Goal: Task Accomplishment & Management: Use online tool/utility

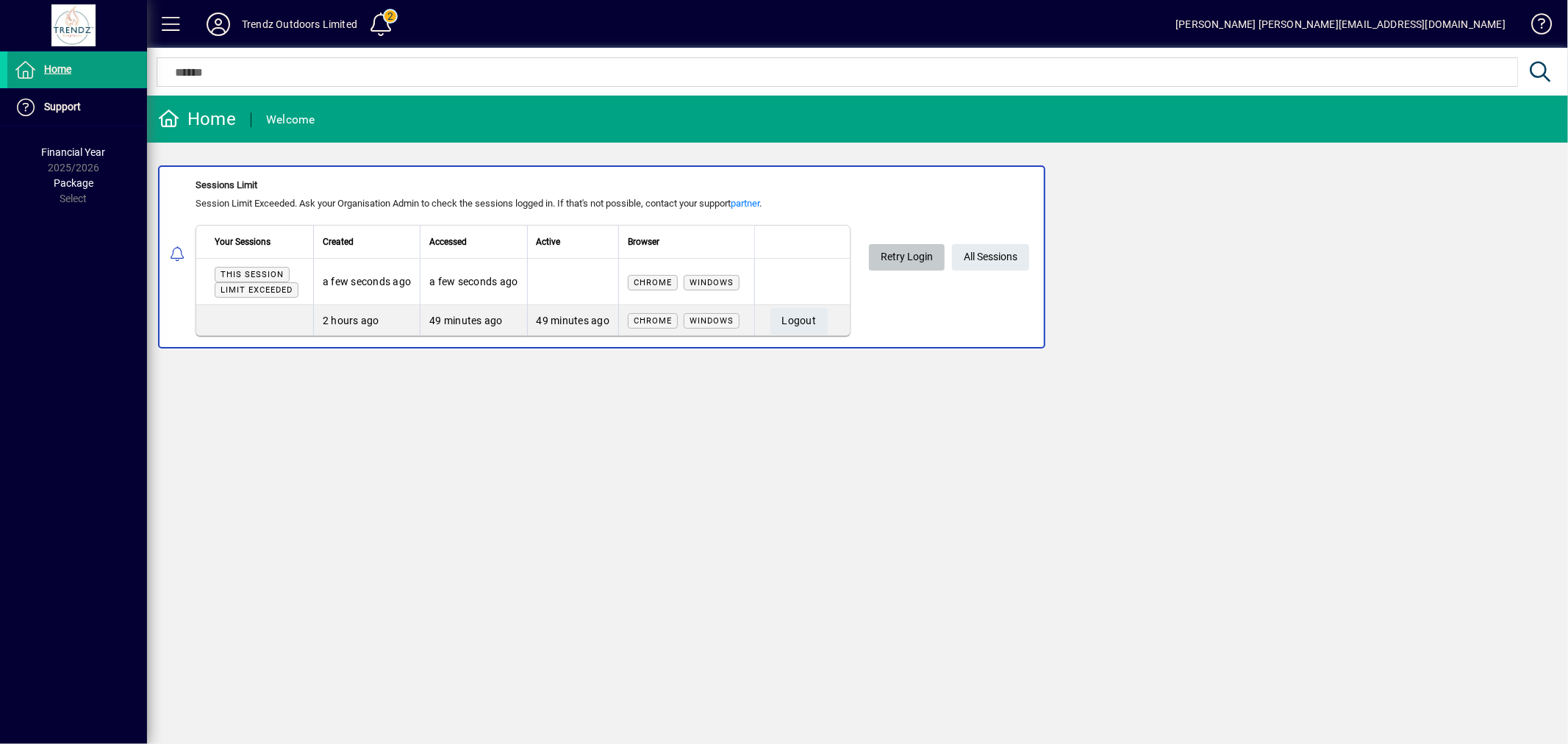
click at [936, 255] on span at bounding box center [907, 257] width 76 height 35
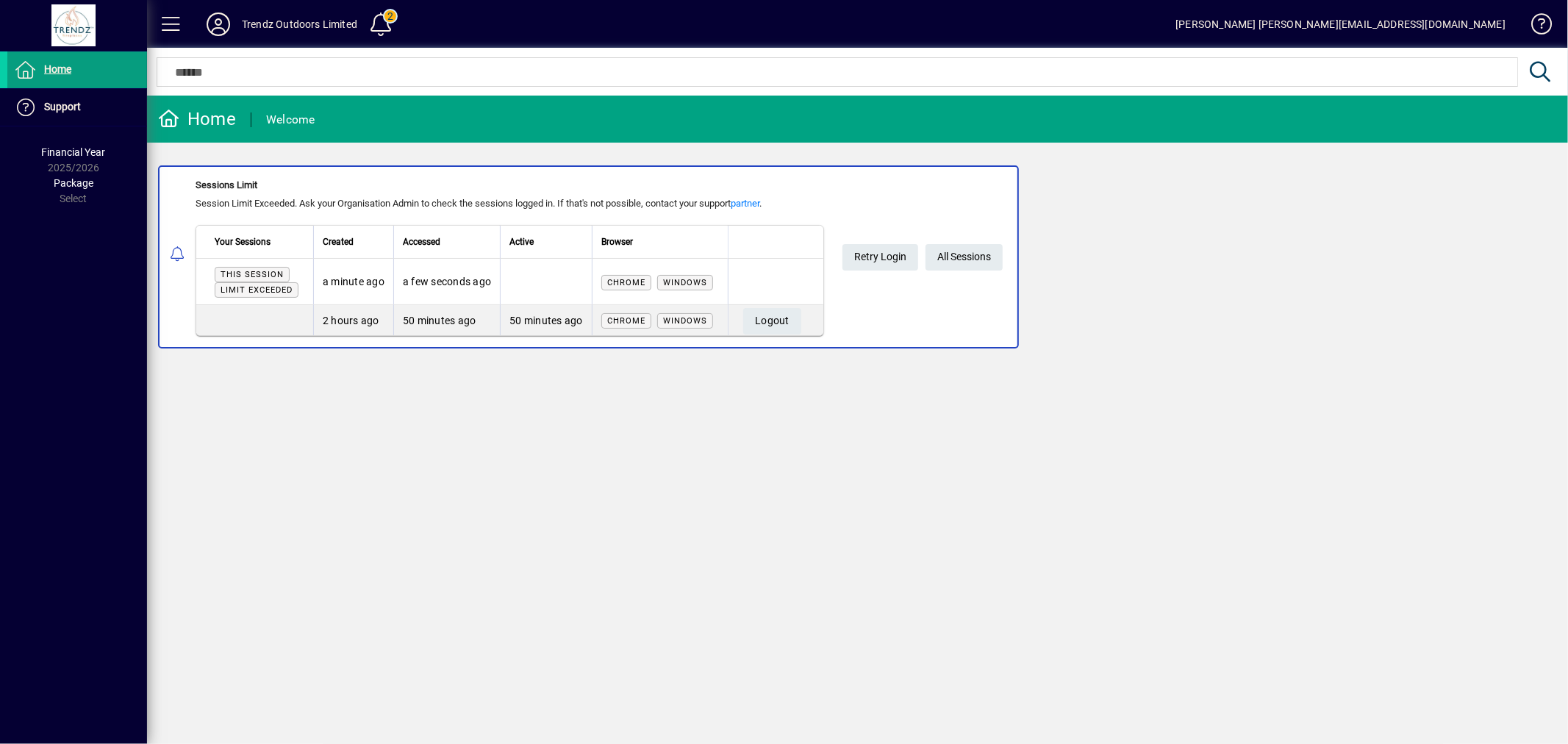
click at [77, 40] on div at bounding box center [73, 25] width 138 height 42
click at [76, 62] on span at bounding box center [78, 69] width 140 height 35
click at [976, 258] on span "All Sessions" at bounding box center [964, 257] width 54 height 24
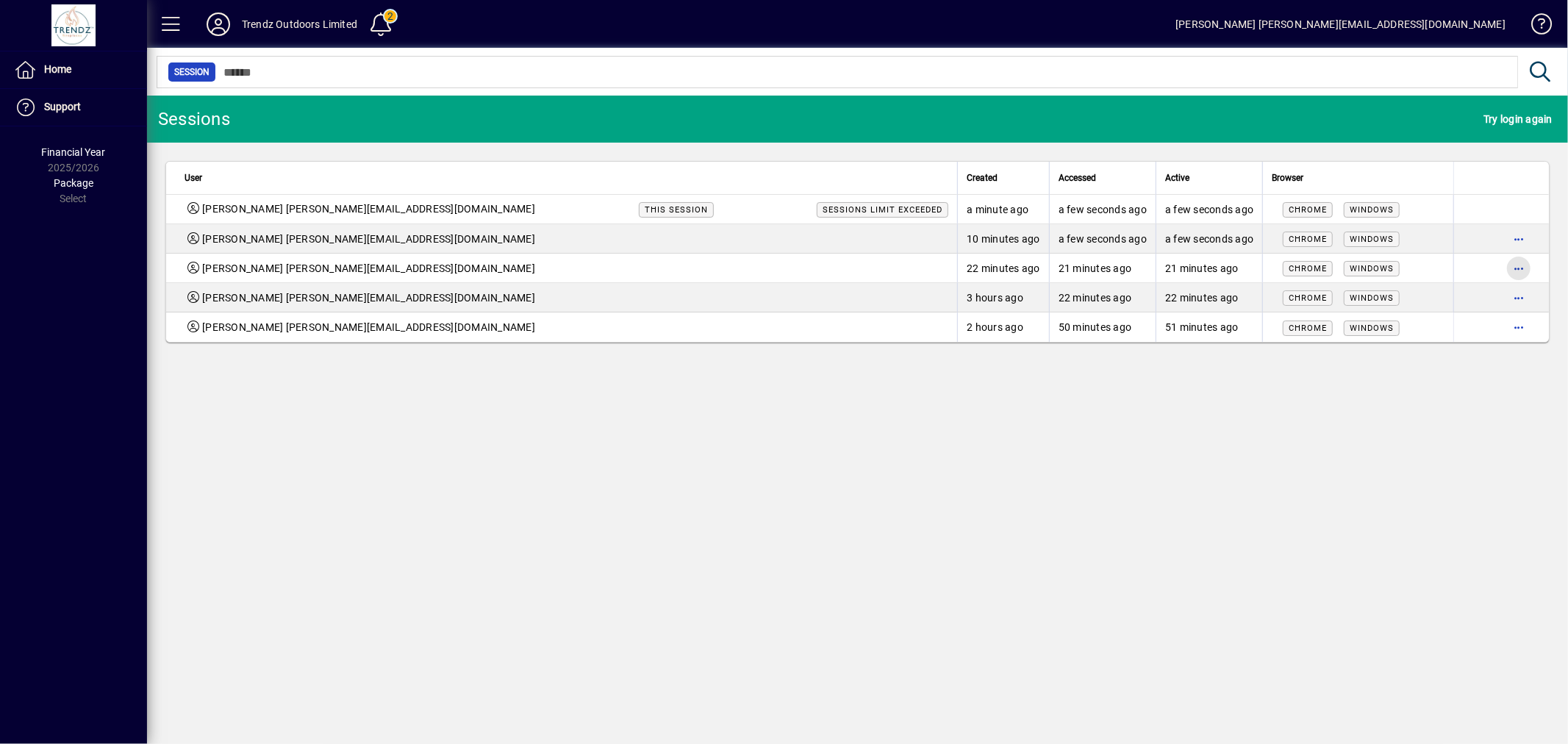
click at [1518, 270] on span "button" at bounding box center [1519, 268] width 35 height 35
click at [1506, 299] on span "Logout" at bounding box center [1457, 299] width 124 height 17
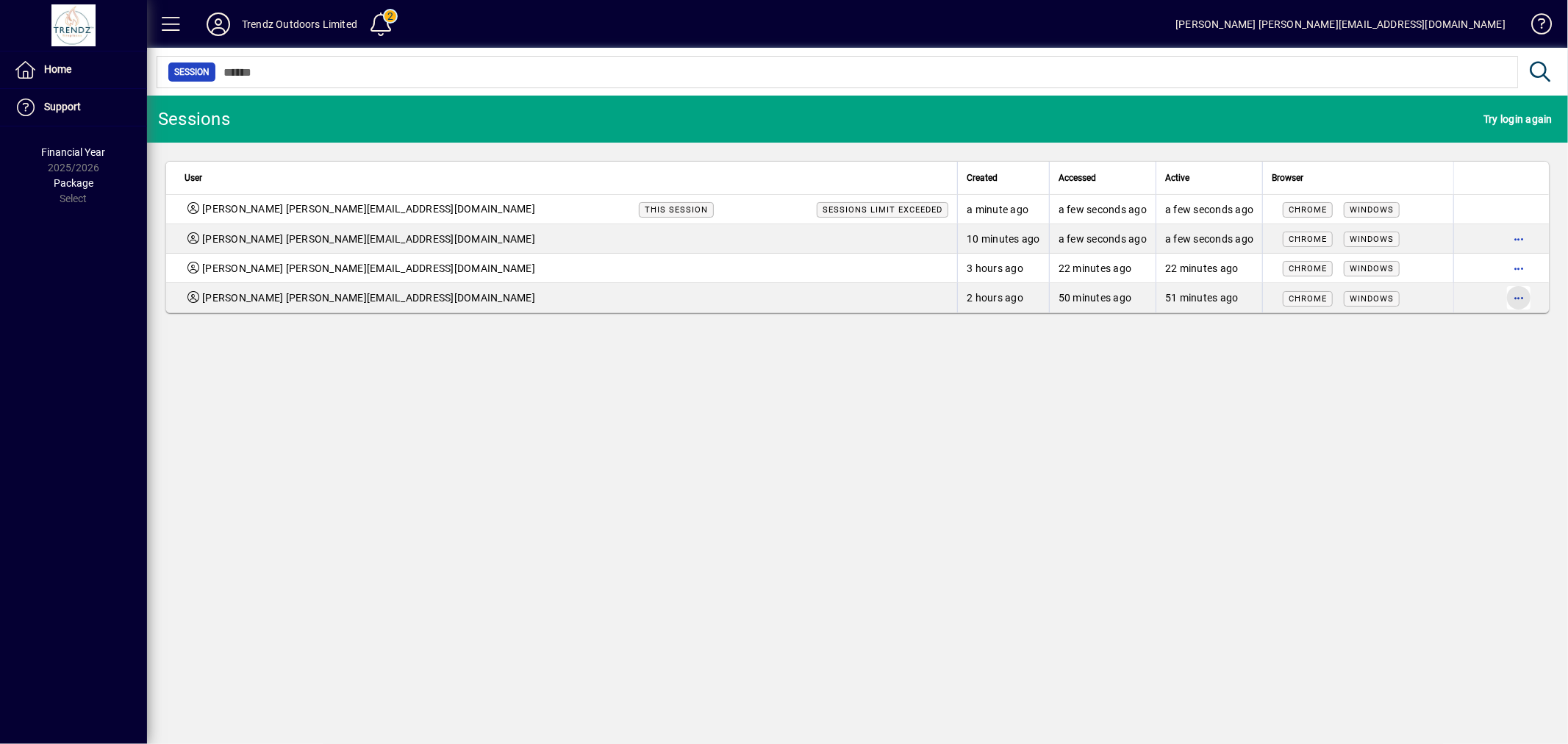
click at [1527, 293] on span "button" at bounding box center [1519, 297] width 35 height 35
click at [1447, 333] on span "Logout" at bounding box center [1457, 329] width 124 height 17
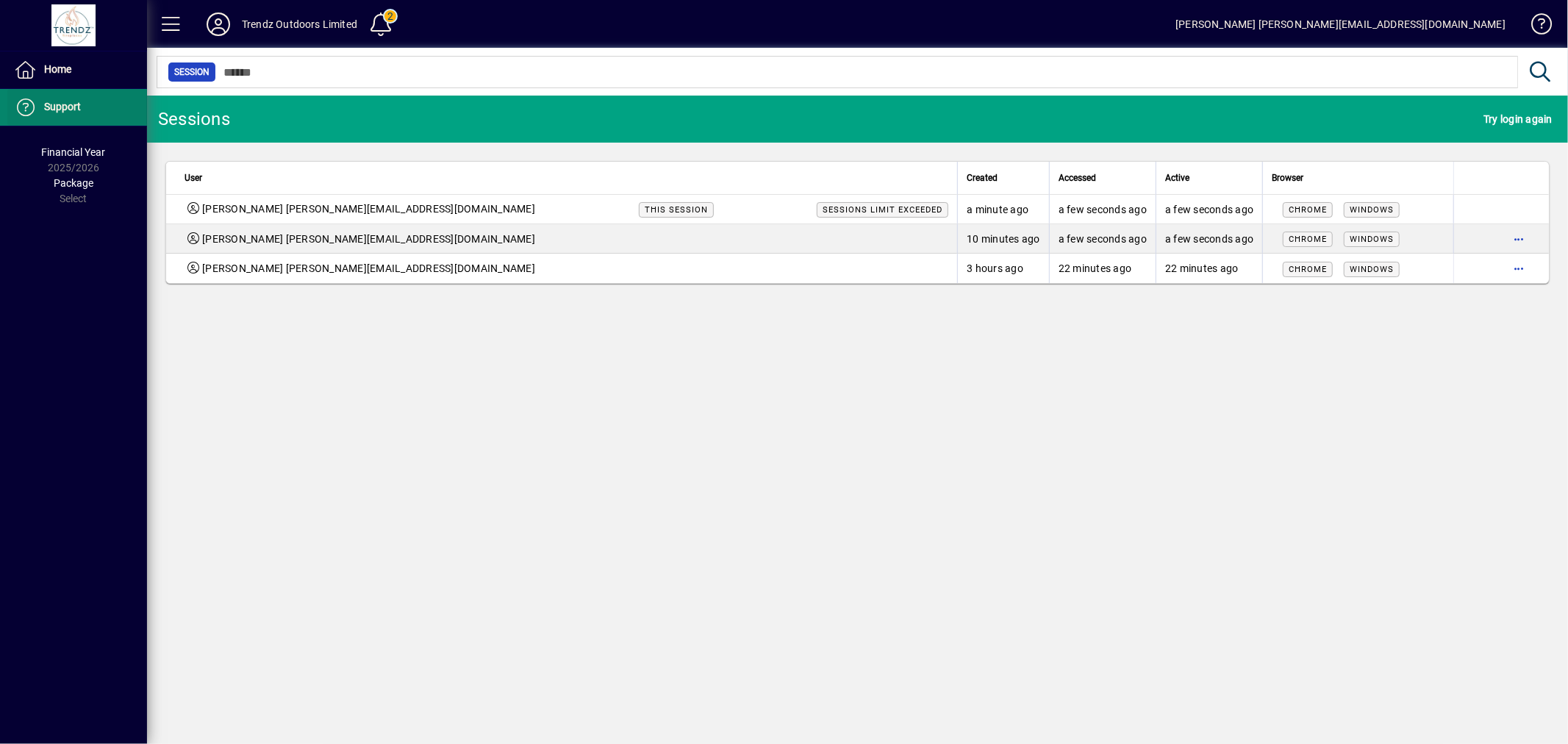
click at [39, 90] on span at bounding box center [78, 107] width 140 height 35
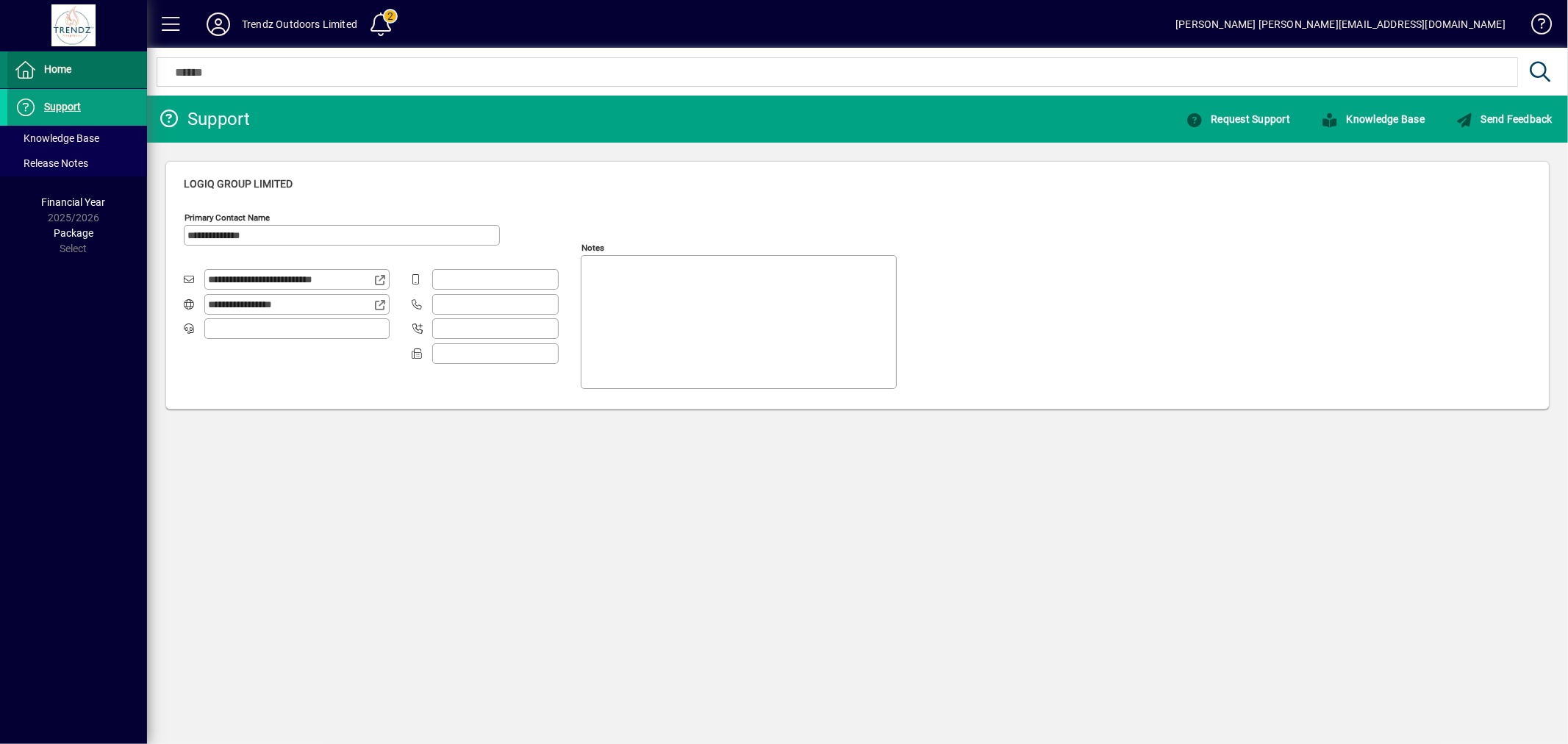
click at [42, 76] on span "Home" at bounding box center [40, 70] width 64 height 17
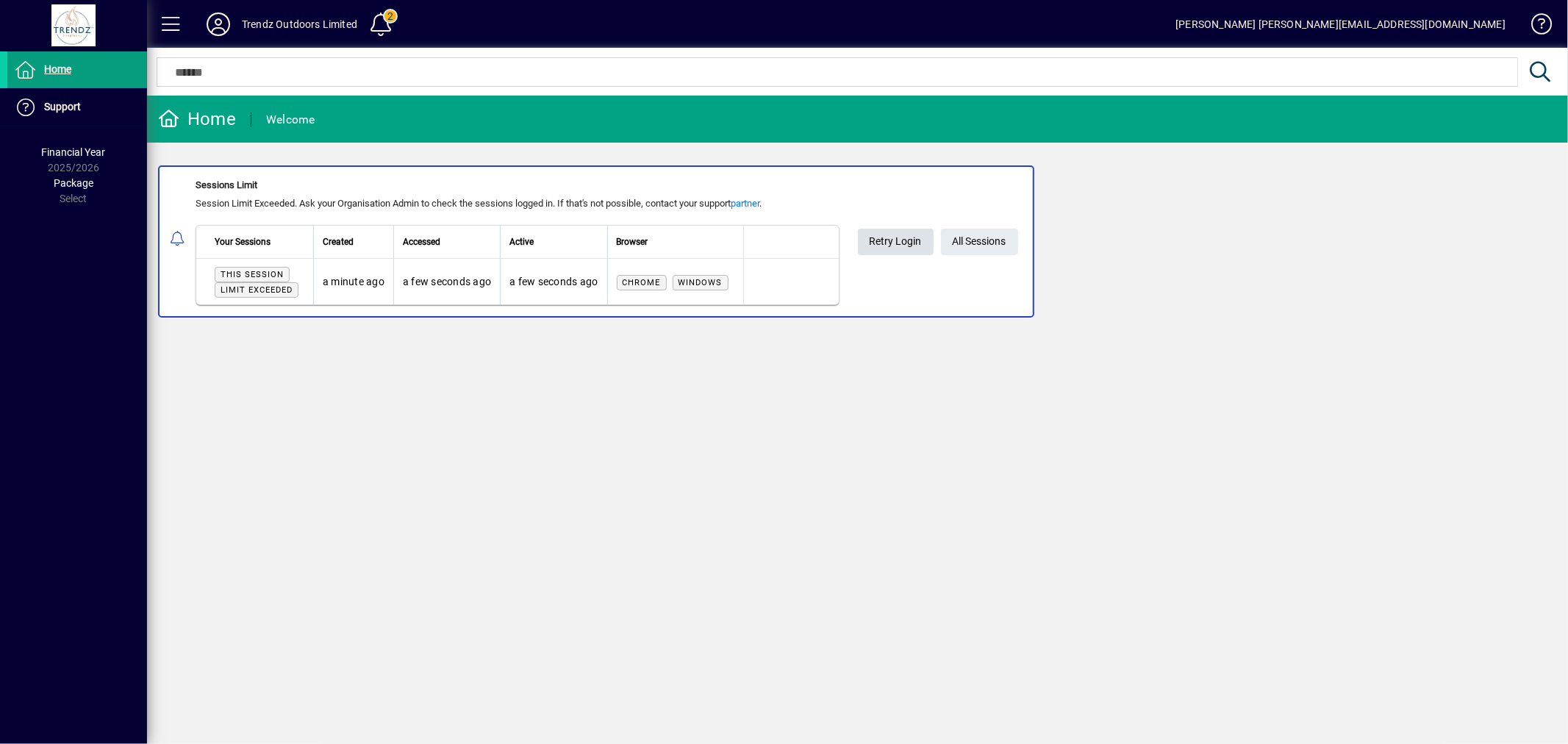
click at [919, 232] on span "Retry Login" at bounding box center [896, 242] width 52 height 24
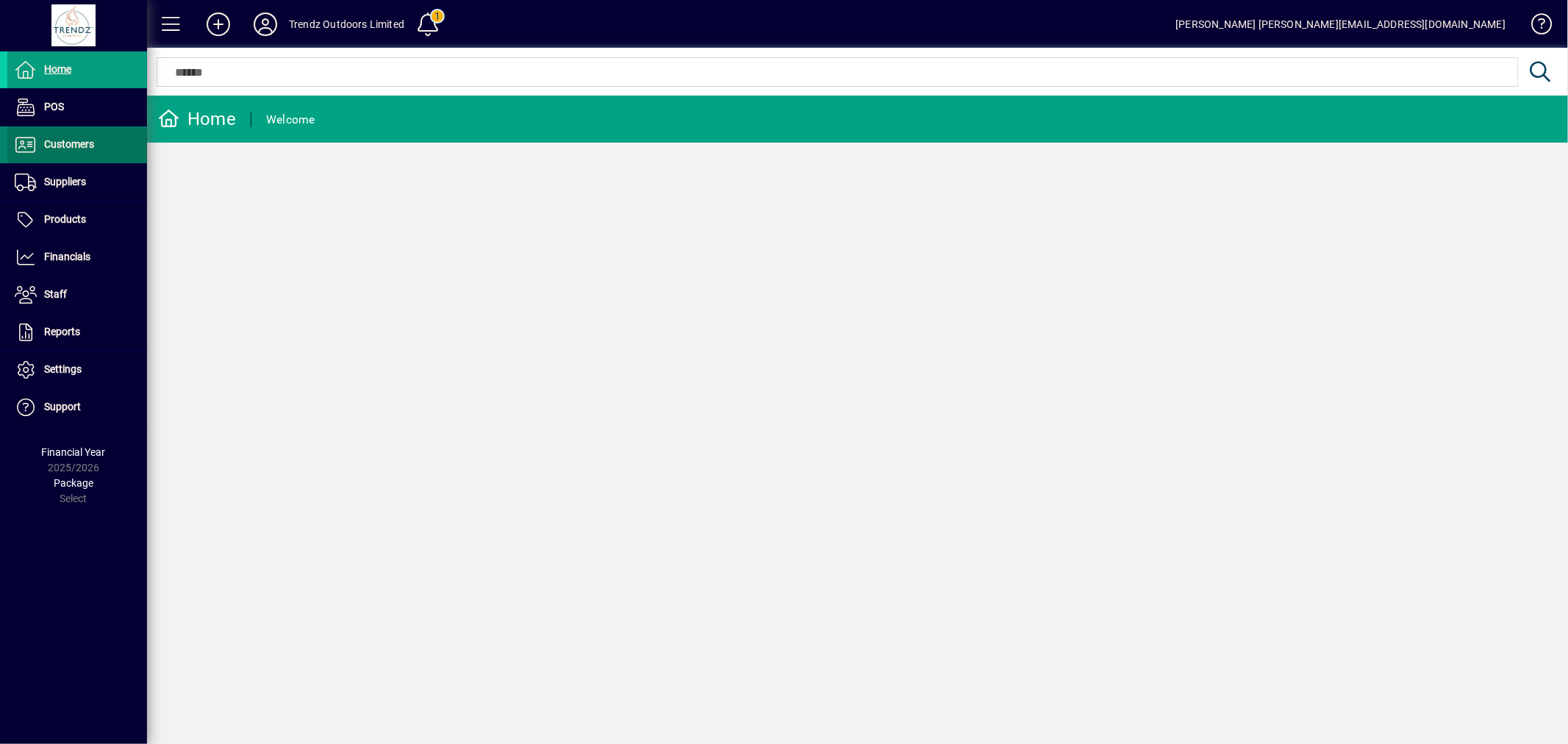
click at [122, 145] on span at bounding box center [78, 144] width 140 height 35
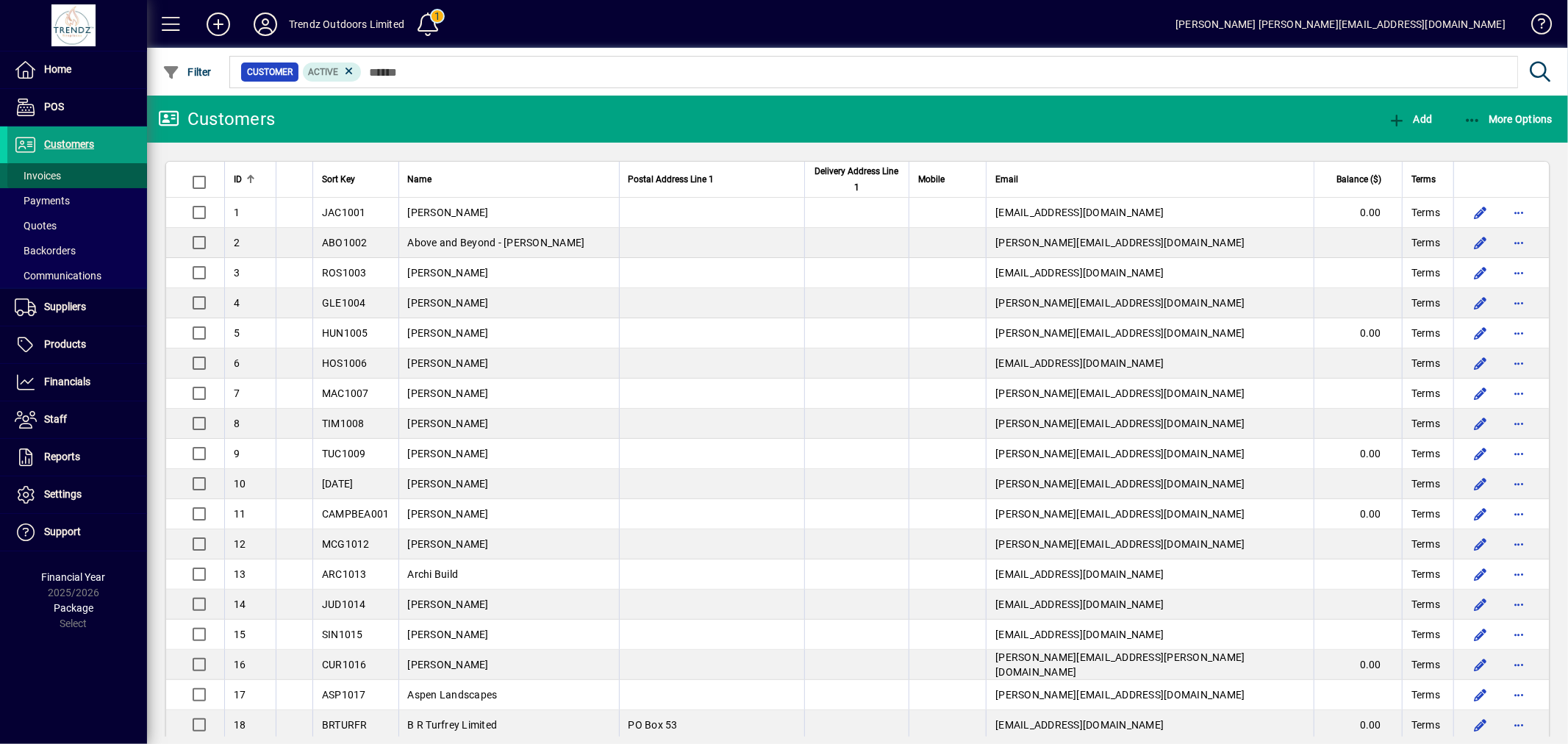
click at [71, 167] on span at bounding box center [78, 175] width 140 height 35
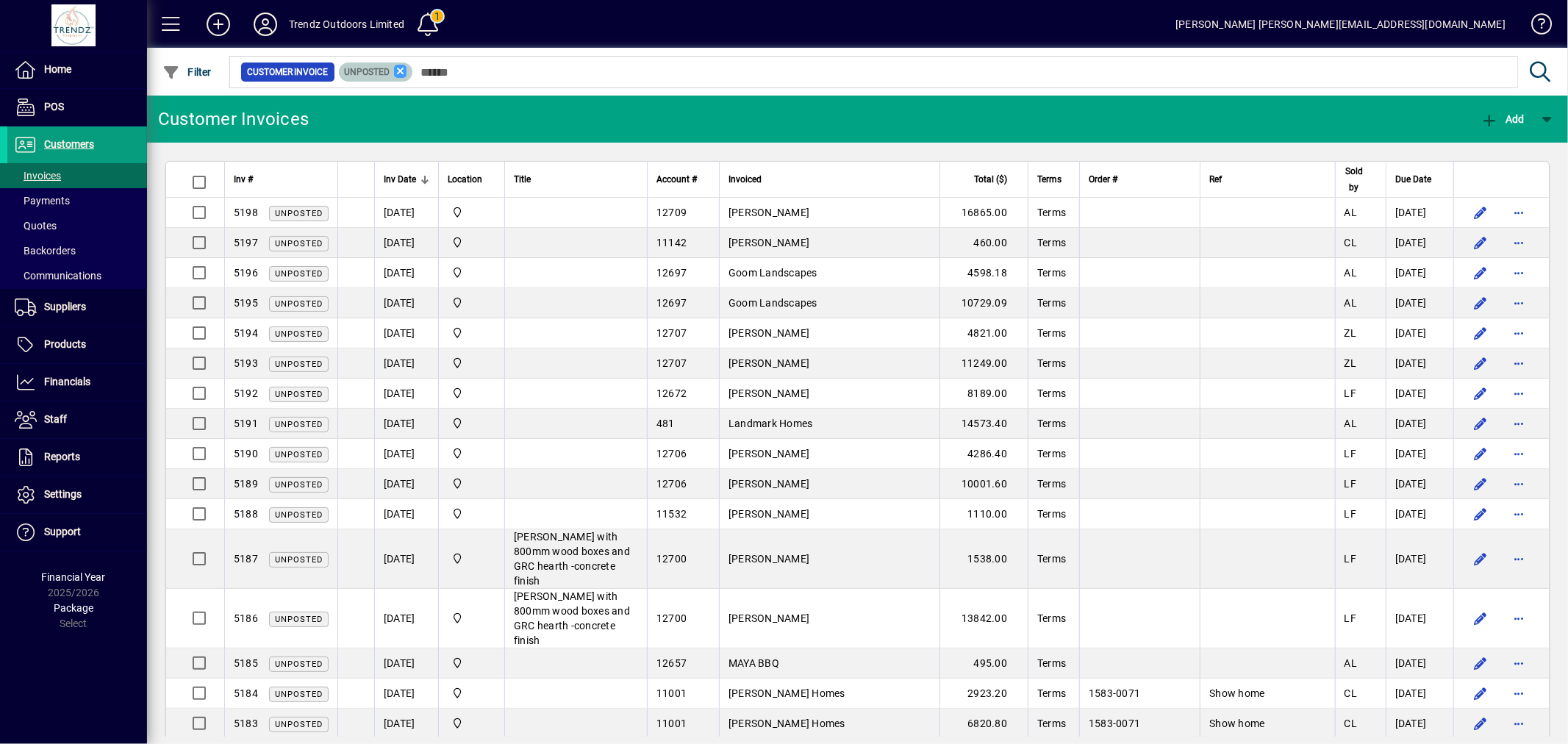
click at [399, 71] on icon at bounding box center [400, 71] width 13 height 13
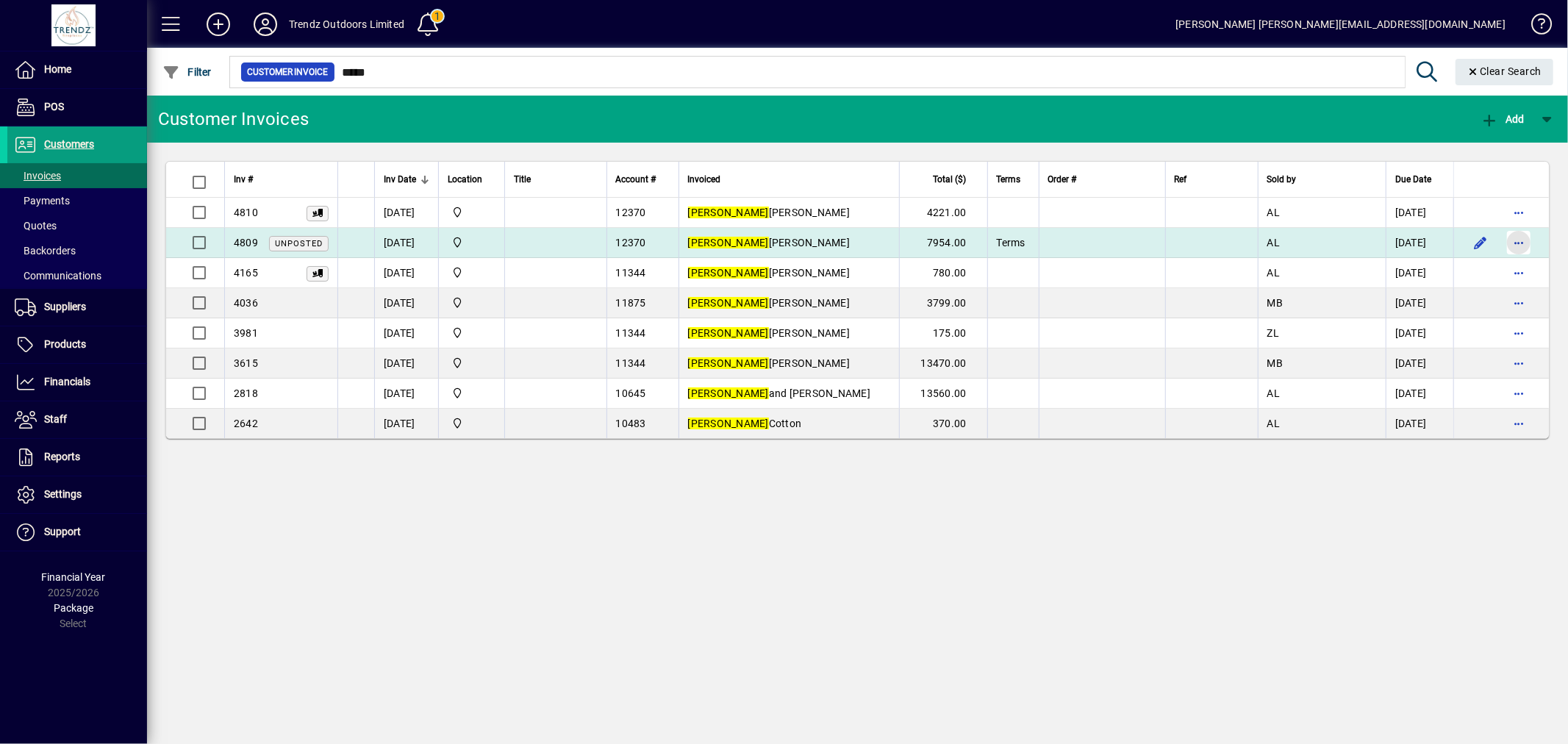
click at [1532, 248] on span "button" at bounding box center [1519, 242] width 35 height 35
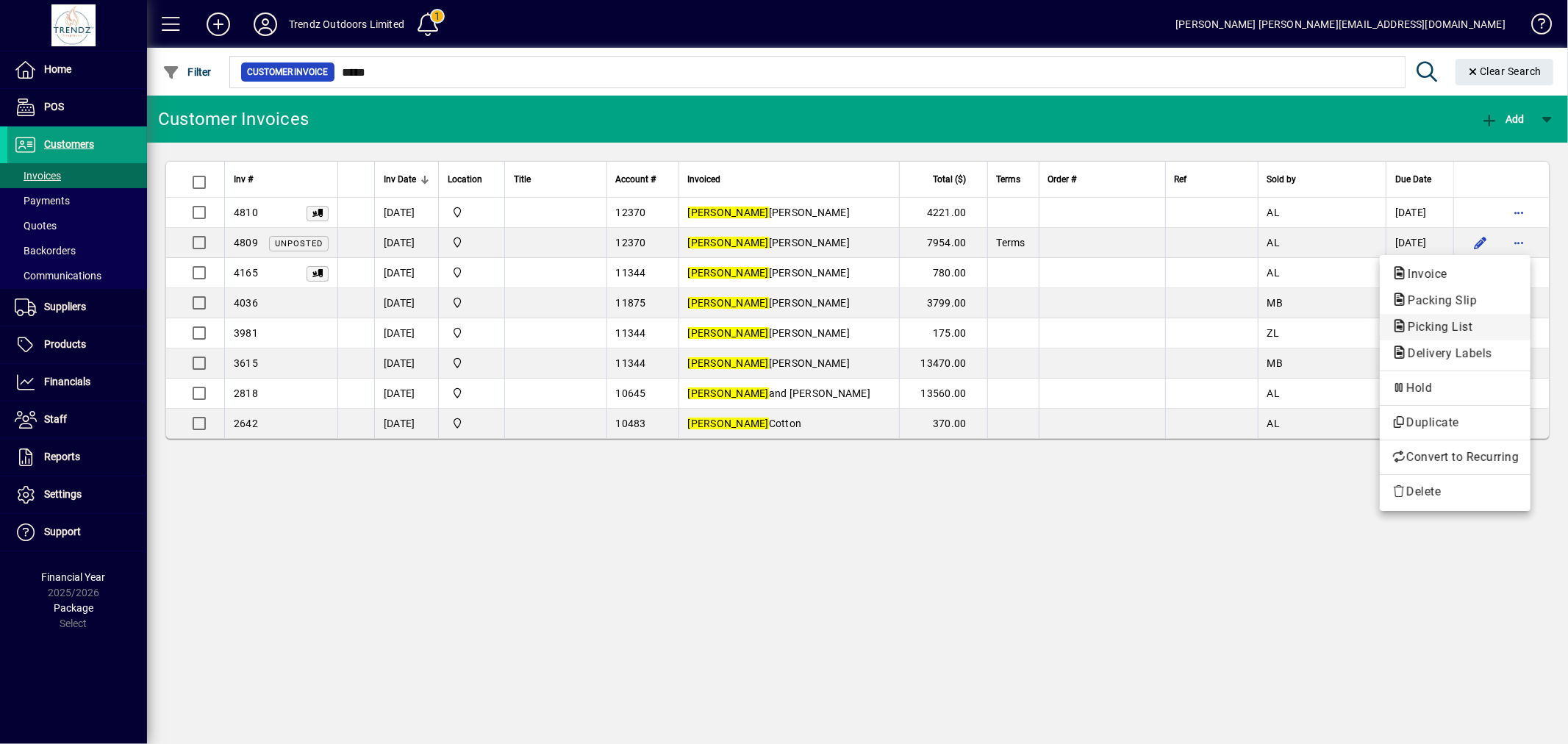
click at [1453, 328] on span "Picking List" at bounding box center [1436, 327] width 88 height 14
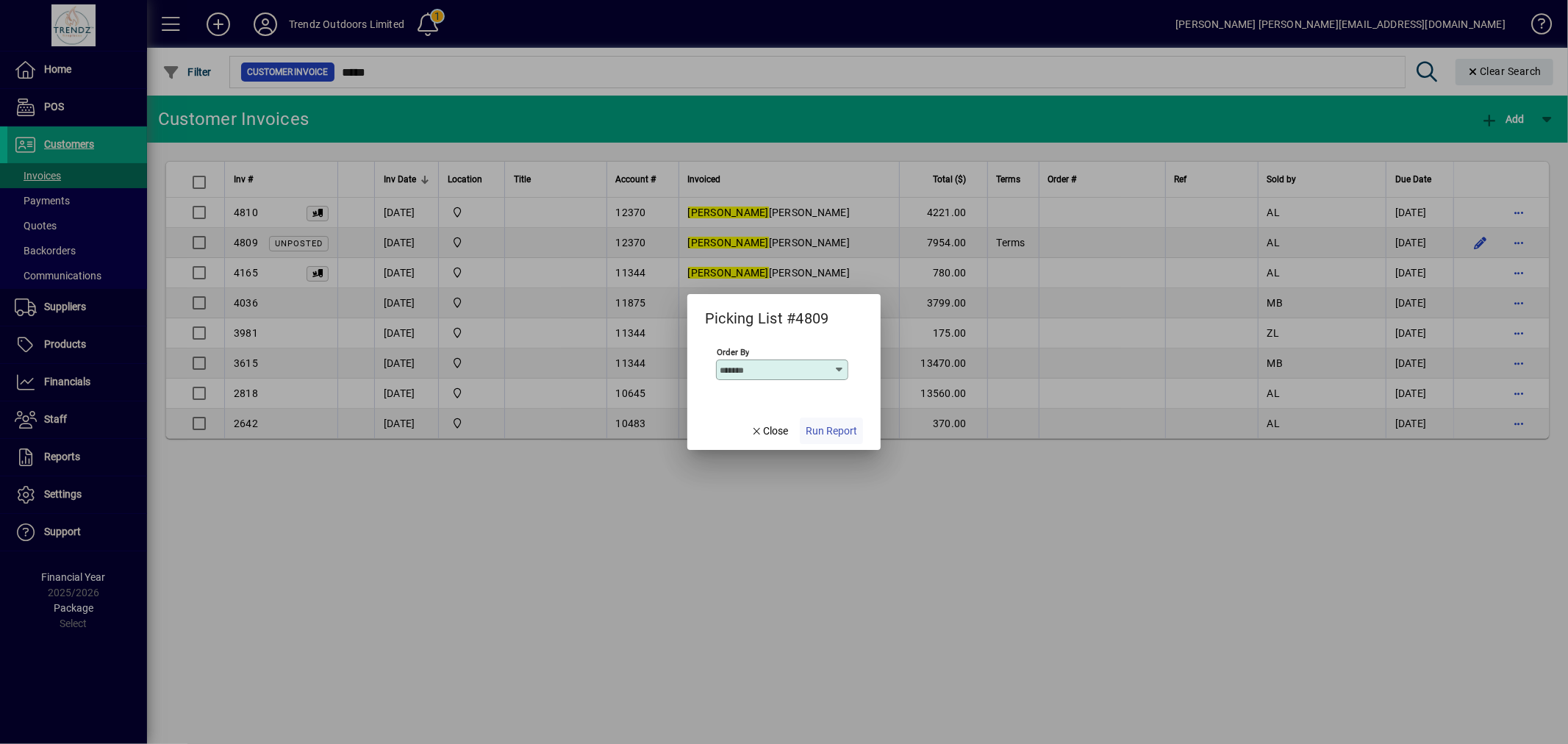
click at [834, 440] on span "button" at bounding box center [831, 430] width 63 height 35
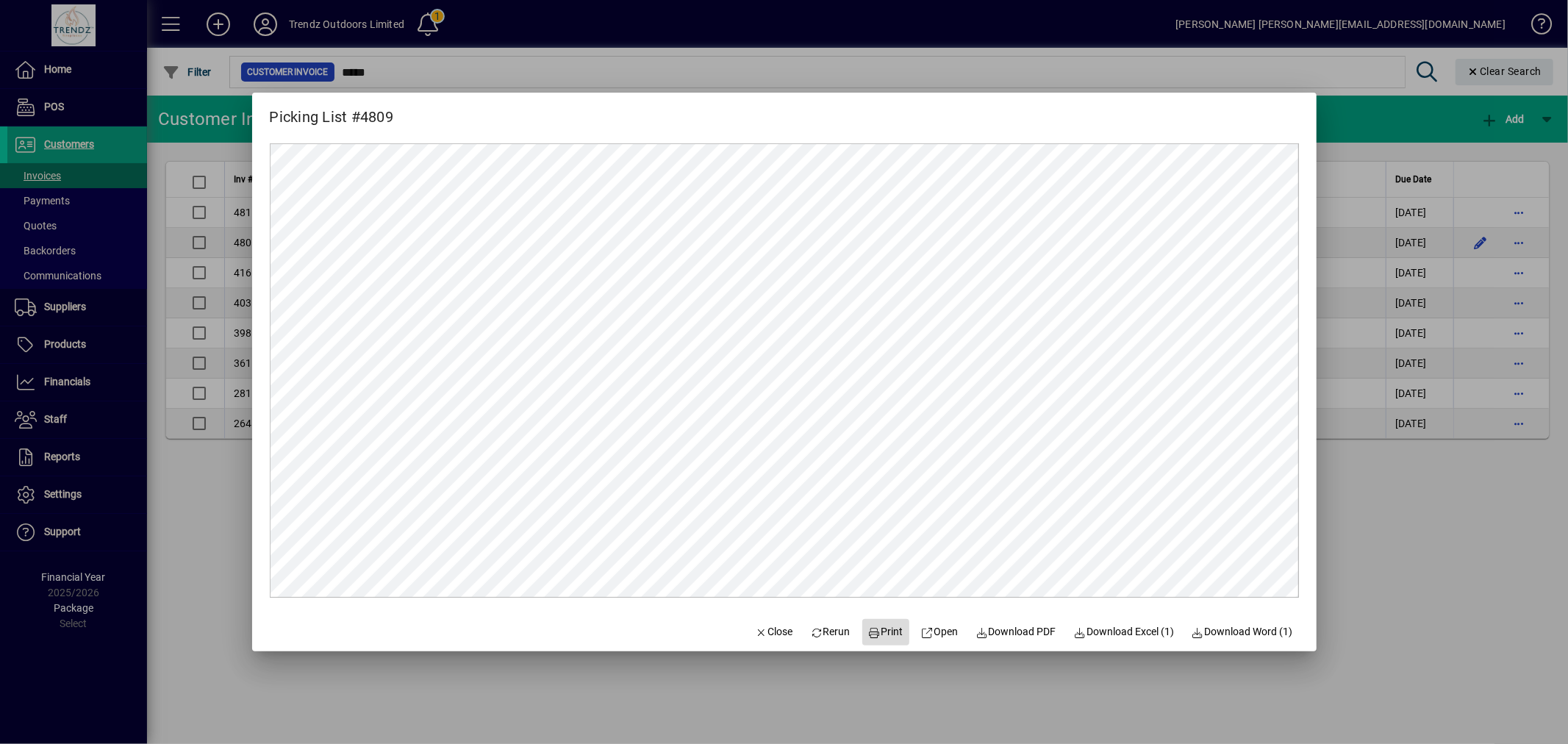
click at [862, 620] on span at bounding box center [886, 633] width 47 height 35
click at [79, 176] on div at bounding box center [784, 372] width 1568 height 744
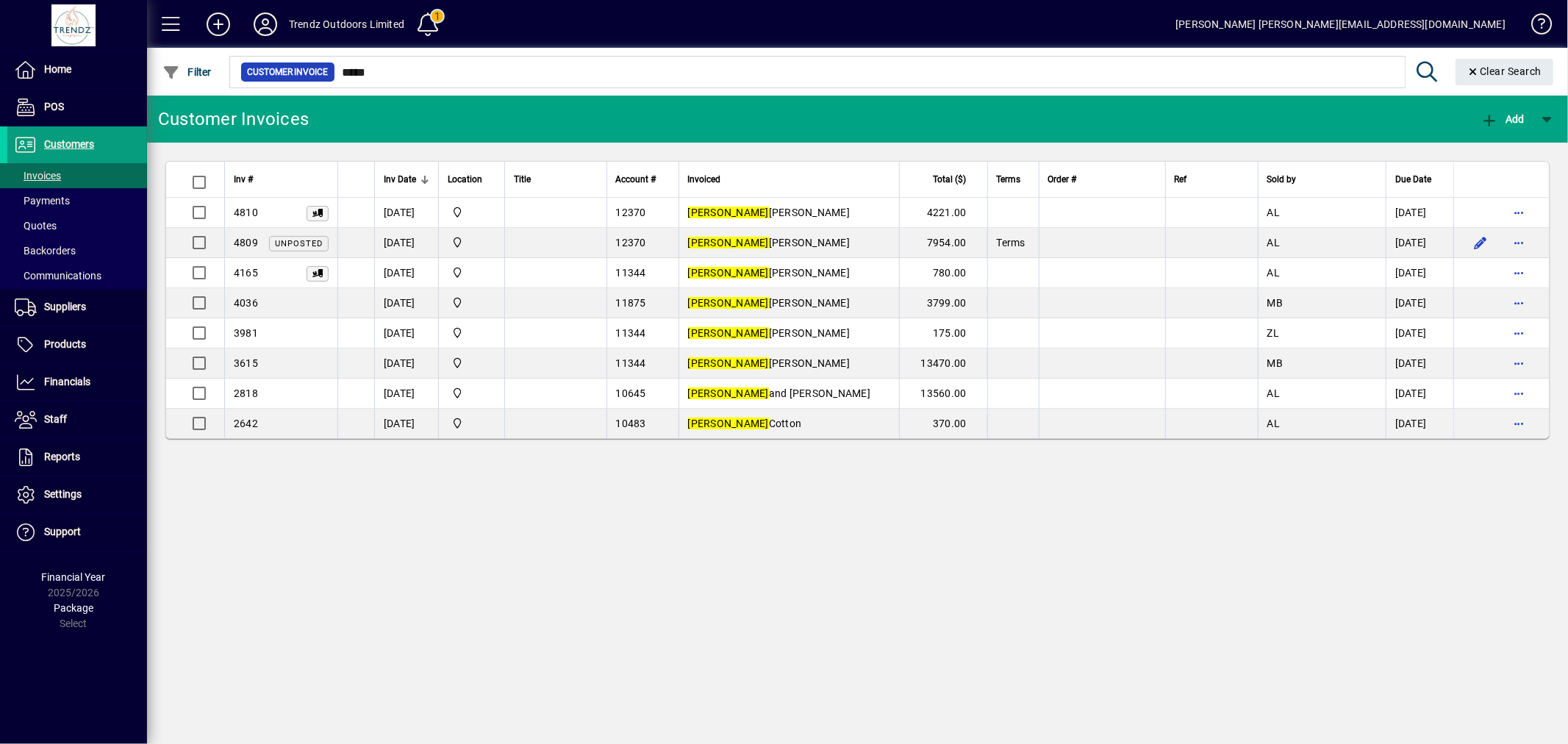
drag, startPoint x: 363, startPoint y: 71, endPoint x: 263, endPoint y: 67, distance: 100.1
click at [263, 67] on mat-form-field "Customer Invoice ***** Clear Search" at bounding box center [894, 71] width 1334 height 48
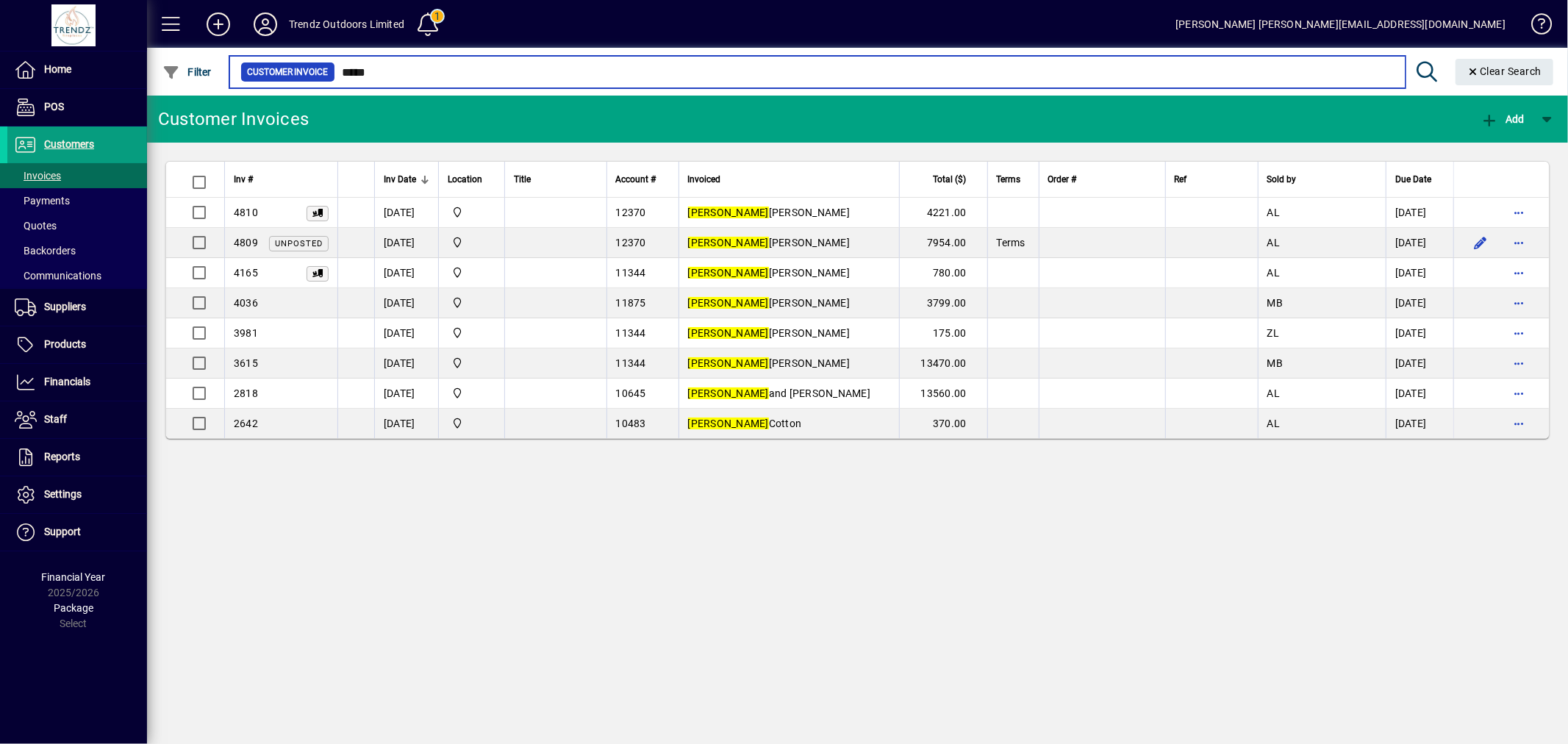
click at [346, 70] on input "*****" at bounding box center [865, 72] width 1059 height 21
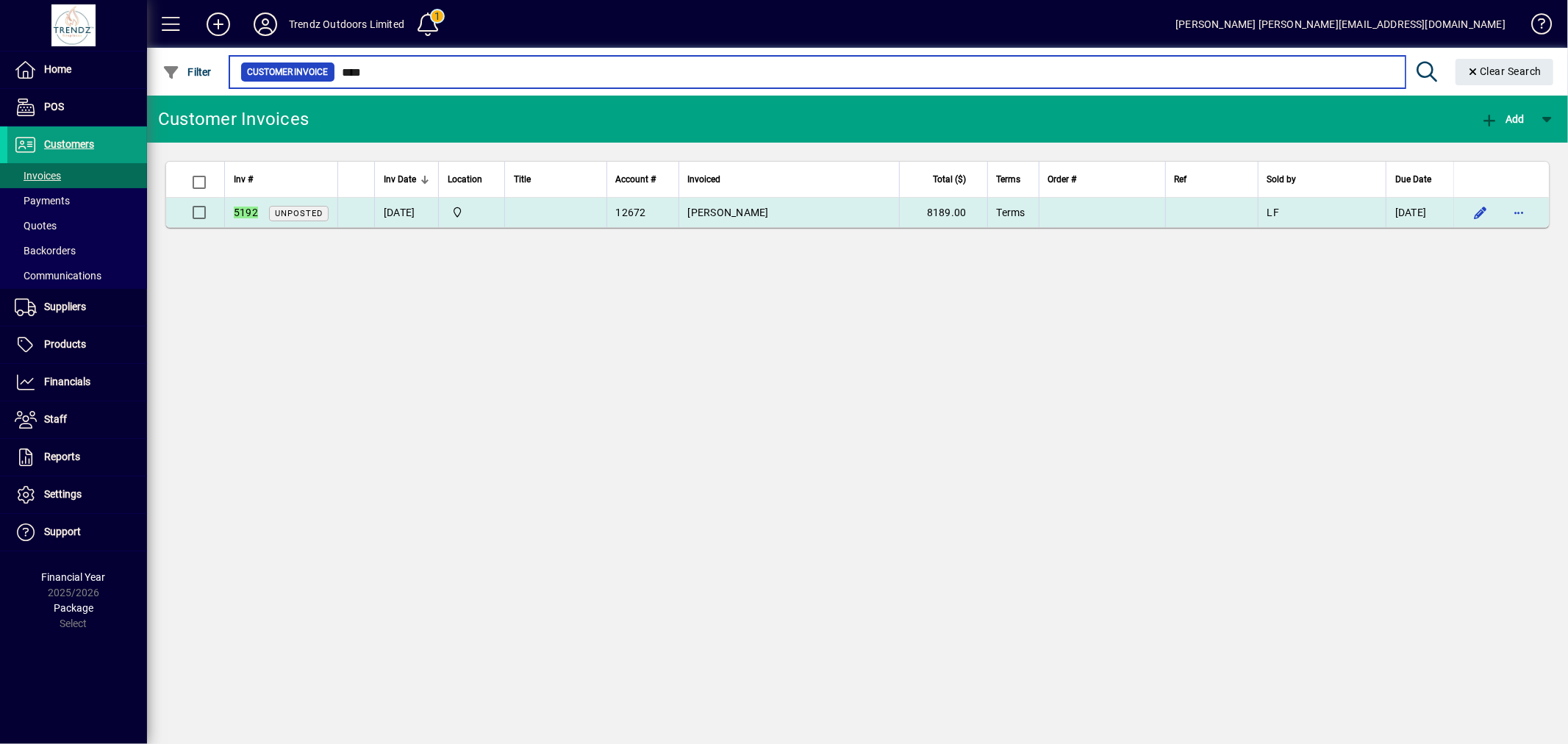
type input "****"
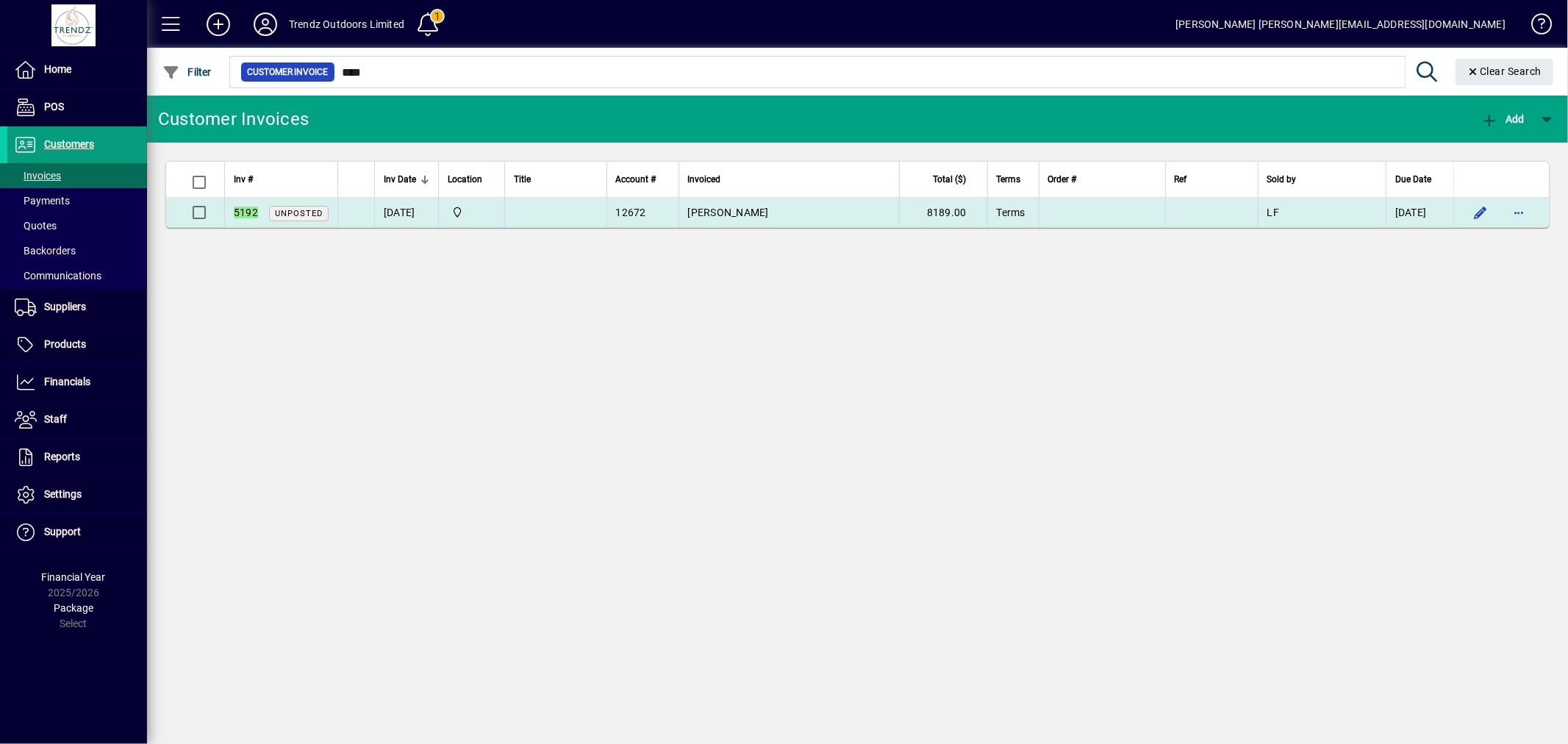
click at [823, 213] on td "[PERSON_NAME]" at bounding box center [789, 213] width 220 height 29
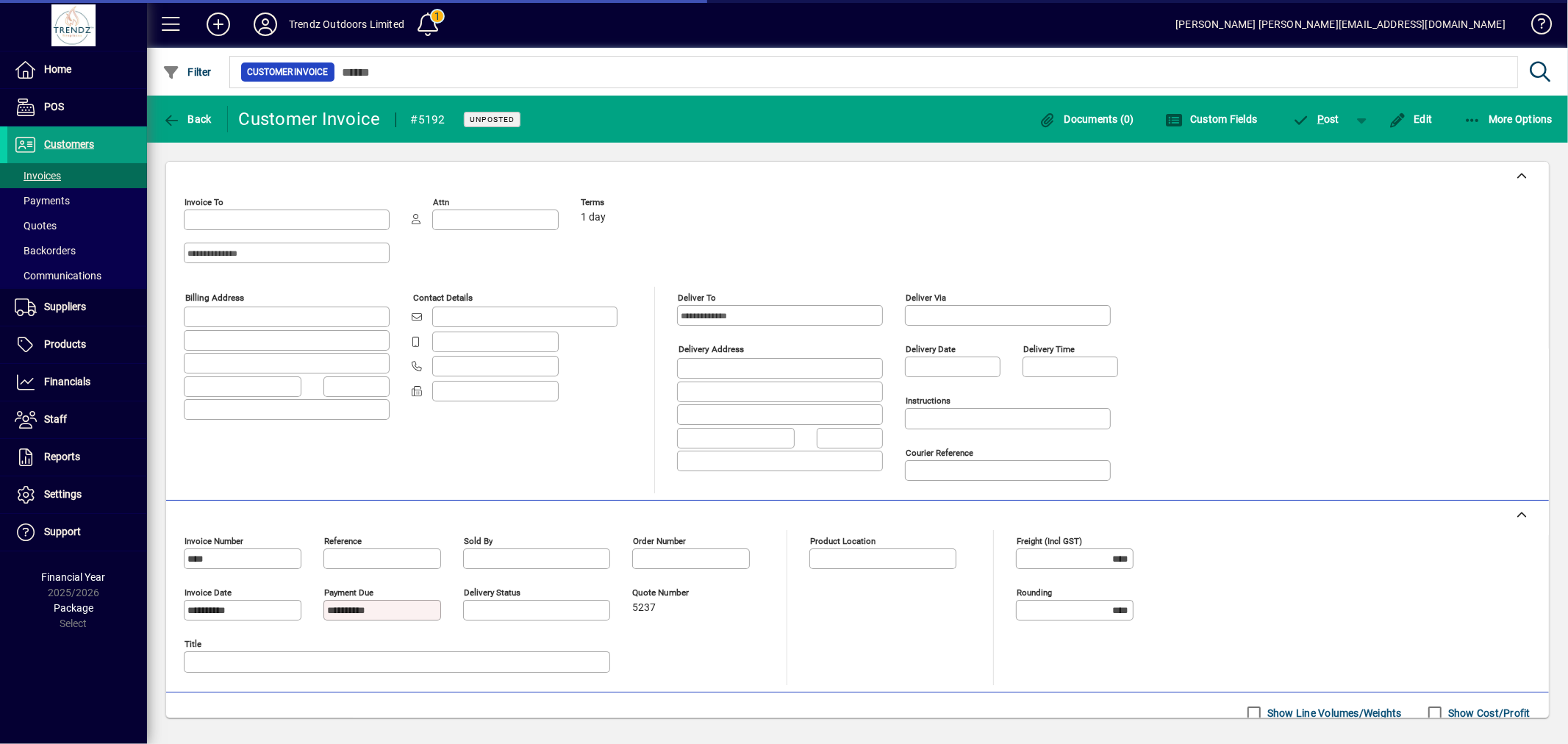
type input "**********"
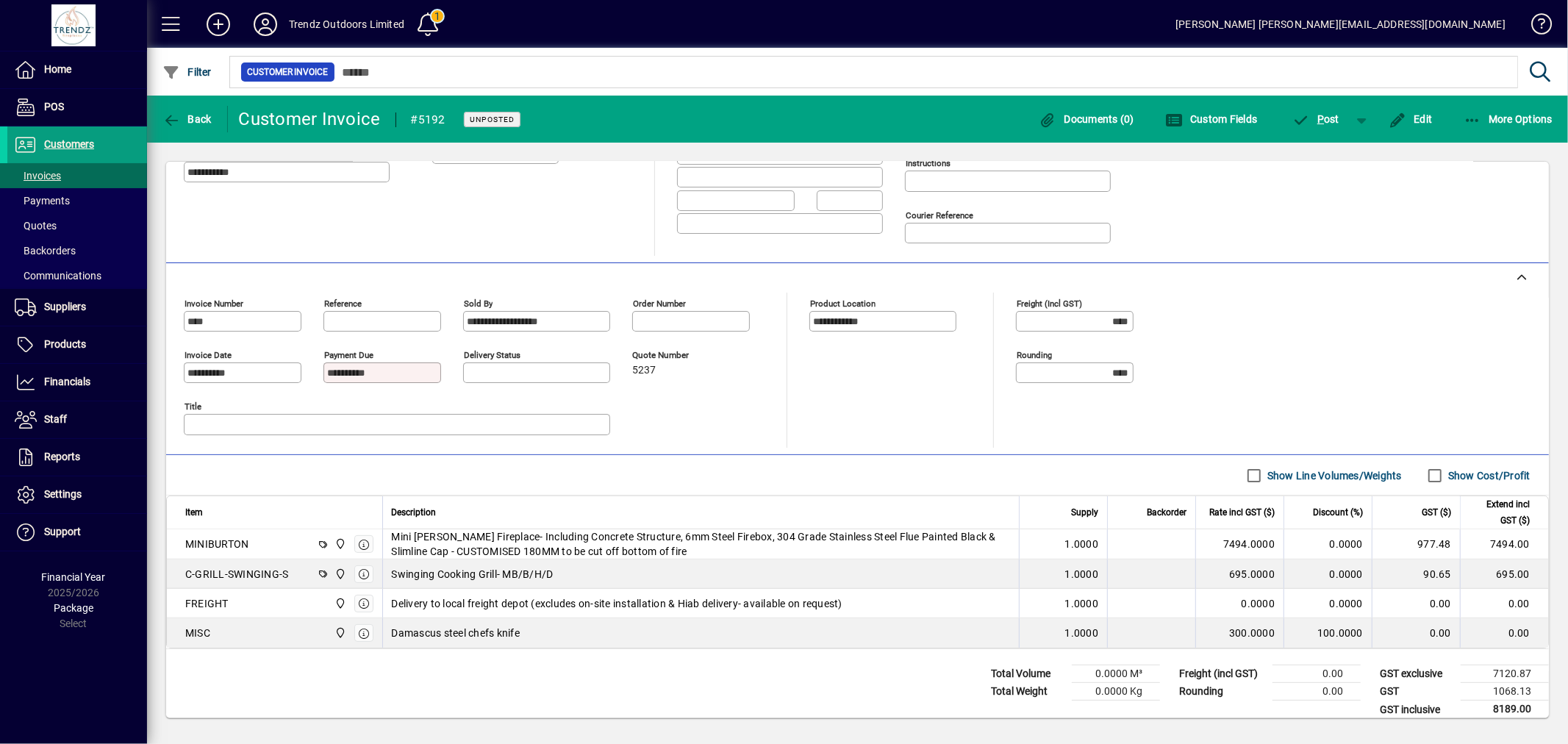
scroll to position [258, 0]
